Goal: Find specific page/section: Find specific page/section

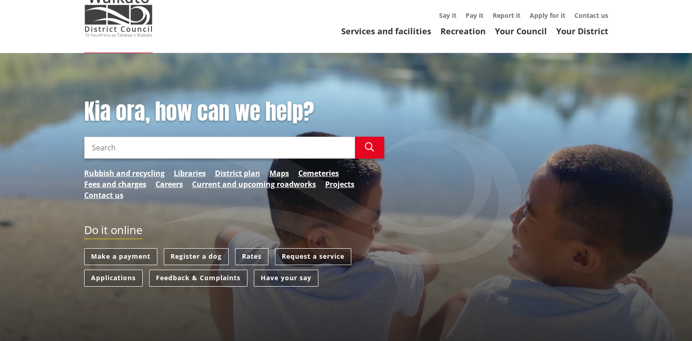
scroll to position [92, 0]
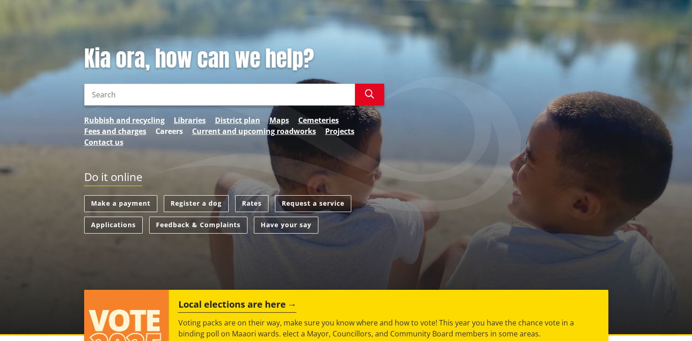
click at [172, 130] on link "Careers" at bounding box center [169, 131] width 27 height 11
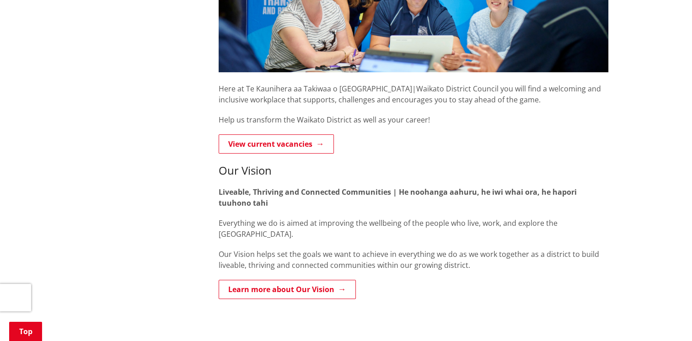
scroll to position [275, 0]
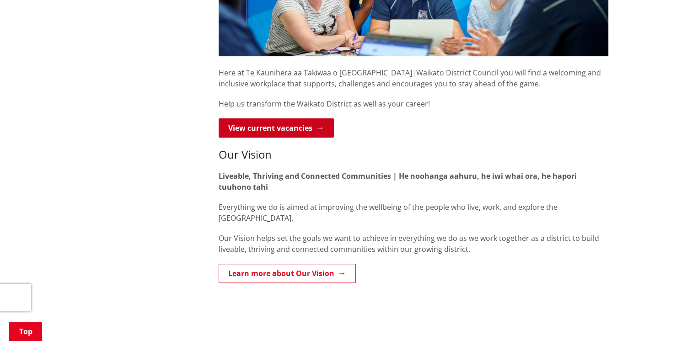
click at [270, 130] on link "View current vacancies" at bounding box center [276, 128] width 115 height 19
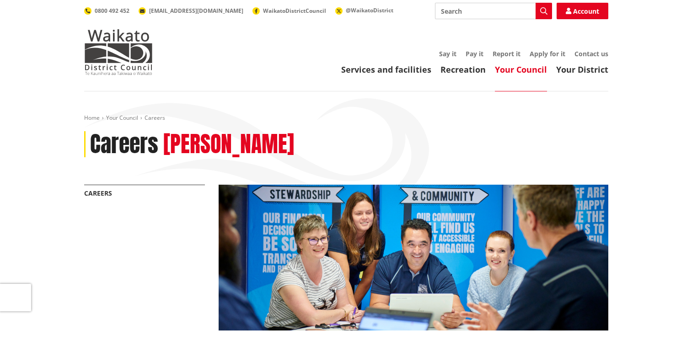
scroll to position [275, 0]
